Goal: Information Seeking & Learning: Find specific fact

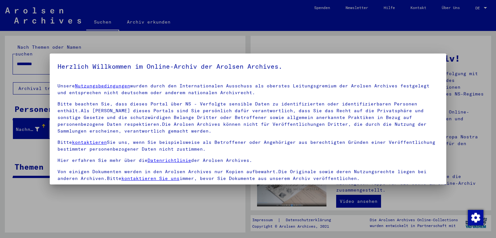
scroll to position [56, 0]
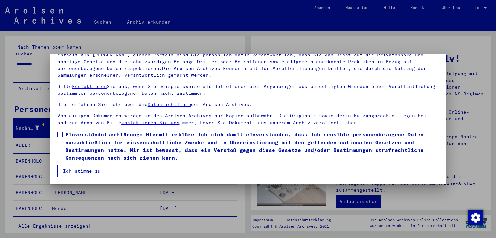
click at [60, 134] on span at bounding box center [59, 134] width 5 height 5
click at [76, 168] on button "Ich stimme zu" at bounding box center [81, 171] width 49 height 12
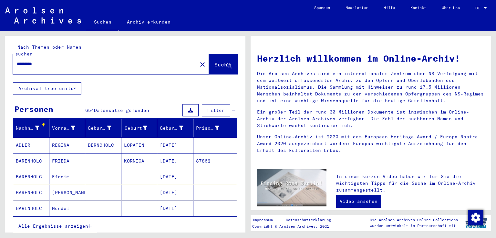
scroll to position [65, 0]
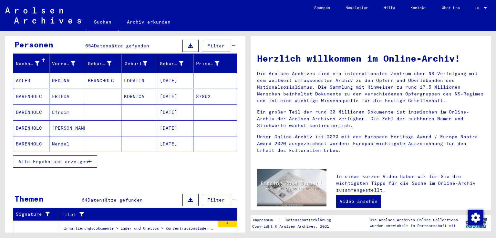
click at [78, 159] on span "Alle Ergebnisse anzeigen" at bounding box center [53, 162] width 70 height 6
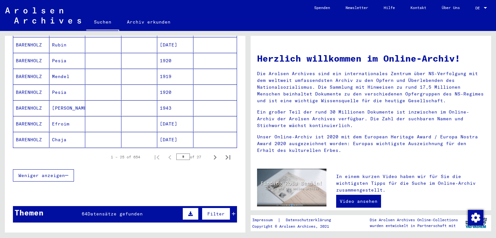
scroll to position [388, 0]
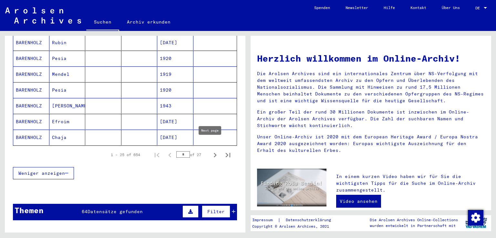
click at [211, 151] on icon "Next page" at bounding box center [215, 155] width 9 height 9
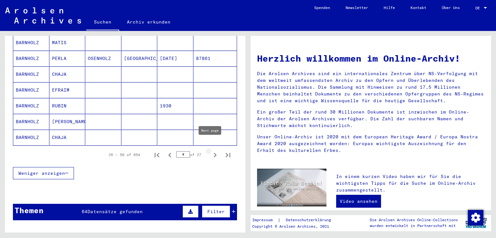
click at [211, 151] on icon "Next page" at bounding box center [215, 155] width 9 height 9
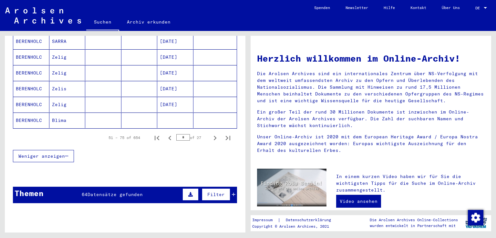
scroll to position [420, 0]
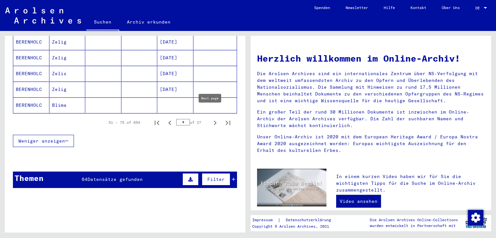
click at [211, 119] on icon "Next page" at bounding box center [215, 123] width 9 height 9
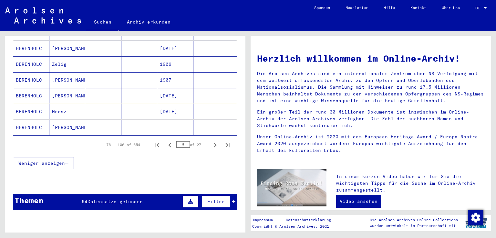
scroll to position [485, 0]
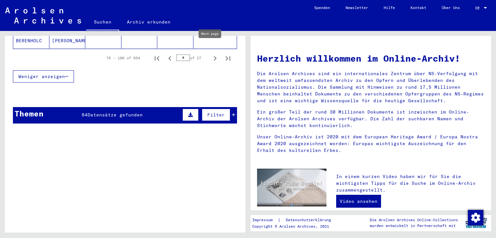
click at [211, 54] on icon "Next page" at bounding box center [215, 58] width 9 height 9
type input "*"
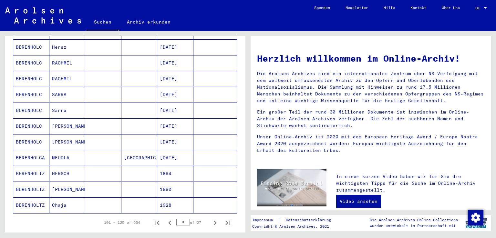
scroll to position [323, 0]
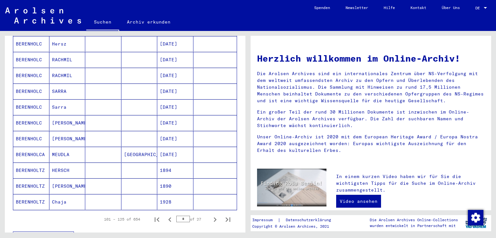
click at [147, 86] on mat-cell at bounding box center [139, 92] width 36 height 16
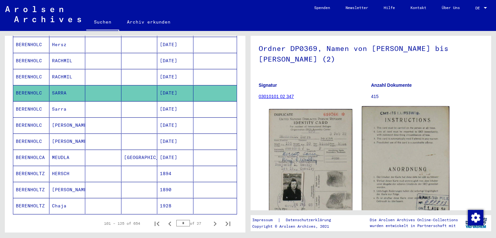
scroll to position [97, 0]
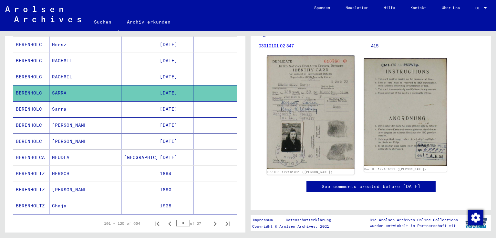
click at [317, 138] on img at bounding box center [310, 113] width 87 height 114
